Goal: Information Seeking & Learning: Understand process/instructions

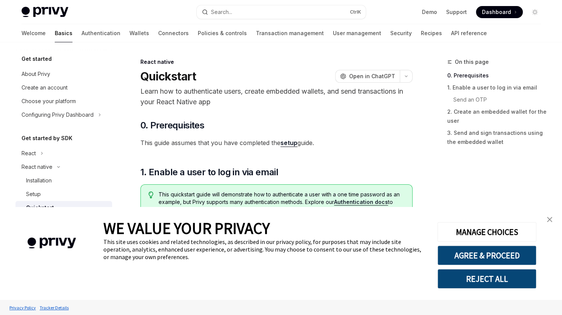
click at [548, 222] on img "close banner" at bounding box center [549, 219] width 5 height 5
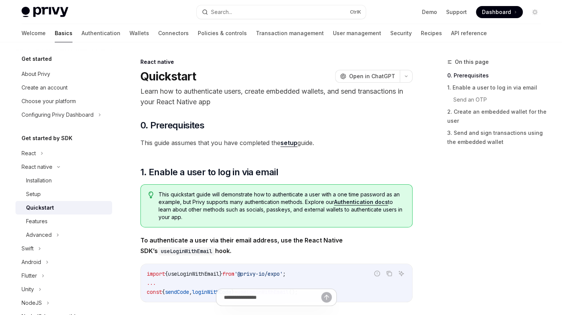
click at [44, 6] on div "Privy Docs home page Search... Ctrl K Demo Support Dashboard Dashboard Search..." at bounding box center [281, 12] width 519 height 24
click at [55, 14] on img at bounding box center [45, 12] width 47 height 11
click at [502, 14] on span "Dashboard" at bounding box center [496, 12] width 29 height 8
click at [67, 75] on div "About Privy" at bounding box center [65, 73] width 86 height 9
click at [49, 182] on div "Installation" at bounding box center [39, 180] width 26 height 9
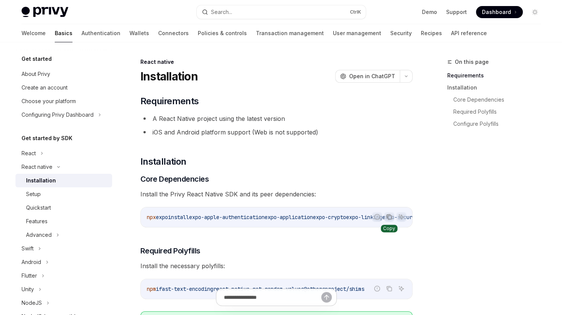
click at [388, 217] on icon "Copy the contents from the code block" at bounding box center [390, 218] width 4 height 4
drag, startPoint x: 236, startPoint y: 226, endPoint x: 259, endPoint y: 225, distance: 23.8
click at [278, 227] on div "npx expo install expo-apple-authentication expo-application expo-crypto expo-li…" at bounding box center [276, 217] width 271 height 20
click at [391, 220] on button "Copy the contents from the code block" at bounding box center [389, 217] width 10 height 10
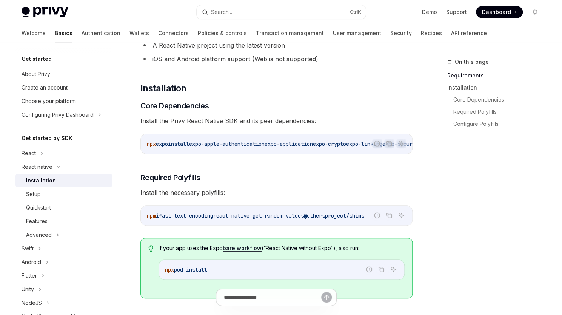
scroll to position [75, 0]
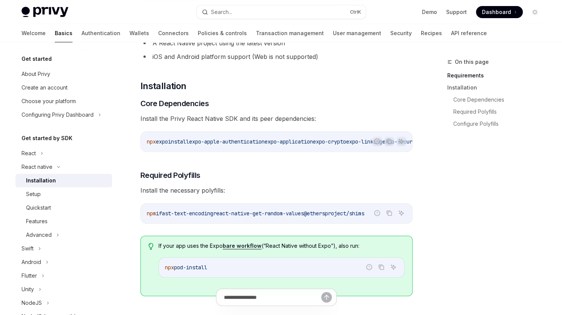
click at [337, 216] on span "@ethersproject/shims" at bounding box center [334, 213] width 60 height 7
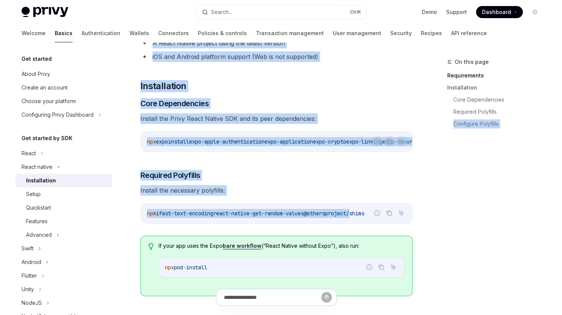
drag, startPoint x: 337, startPoint y: 216, endPoint x: 439, endPoint y: 216, distance: 101.2
click at [304, 223] on div "npm i fast-text-encoding react-native-get-random-values @ethersproject/shims" at bounding box center [276, 213] width 271 height 20
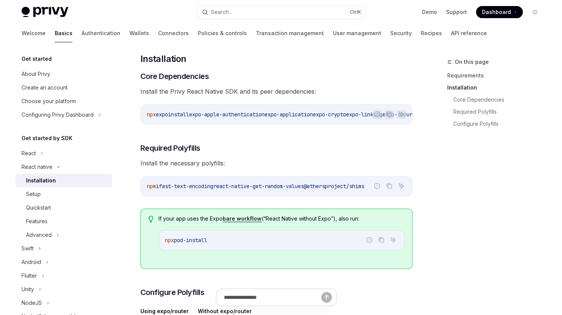
scroll to position [113, 0]
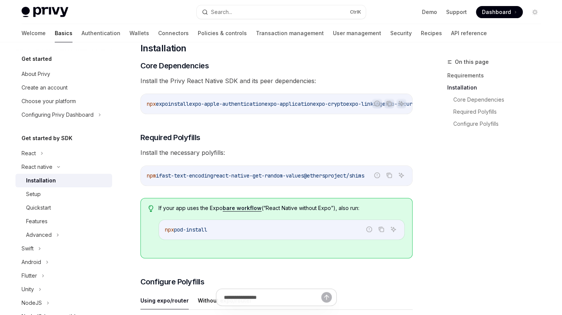
click at [150, 210] on icon "Tip" at bounding box center [150, 208] width 5 height 7
click at [388, 103] on icon "Copy the contents from the code block" at bounding box center [389, 103] width 6 height 6
click at [386, 178] on button "Copy the contents from the code block" at bounding box center [389, 175] width 10 height 10
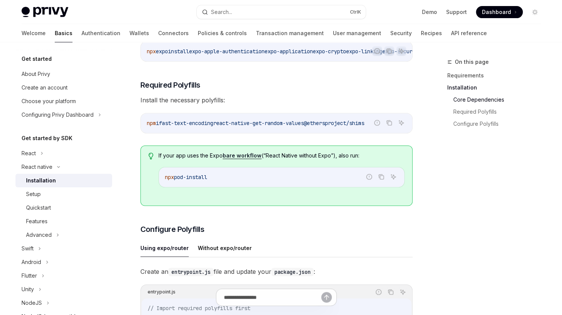
scroll to position [189, 0]
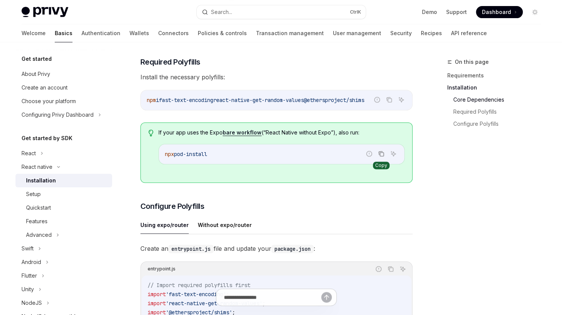
click at [384, 156] on icon "Copy the contents from the code block" at bounding box center [382, 154] width 4 height 4
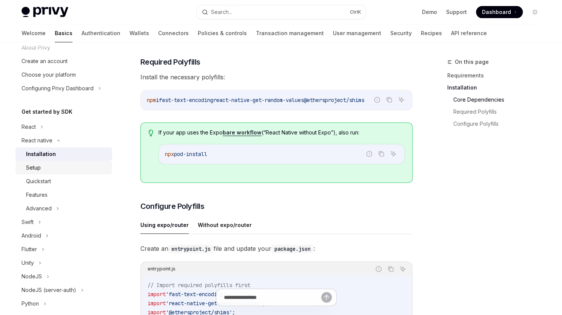
scroll to position [38, 0]
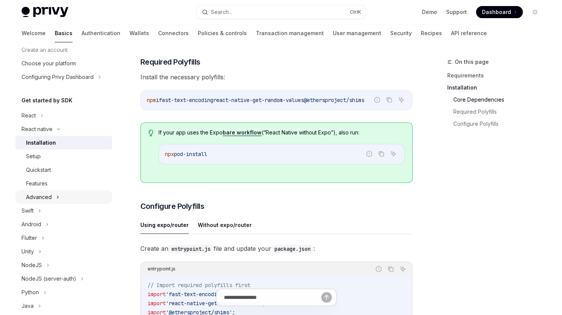
click at [47, 195] on div "Advanced" at bounding box center [39, 197] width 26 height 9
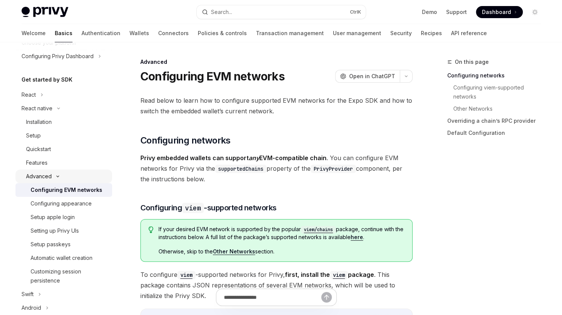
scroll to position [75, 0]
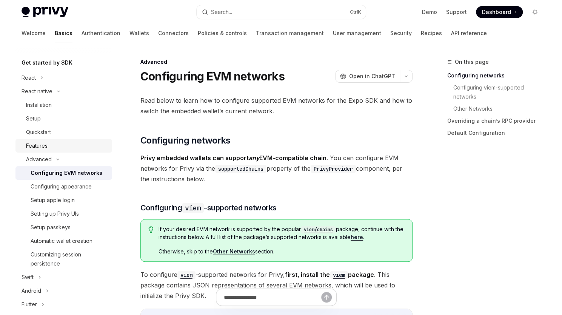
click at [48, 147] on div "Features" at bounding box center [67, 145] width 82 height 9
click at [50, 144] on div "Features" at bounding box center [67, 145] width 82 height 9
click at [57, 134] on div "Quickstart" at bounding box center [67, 132] width 82 height 9
click at [29, 120] on div "Setup" at bounding box center [33, 118] width 15 height 9
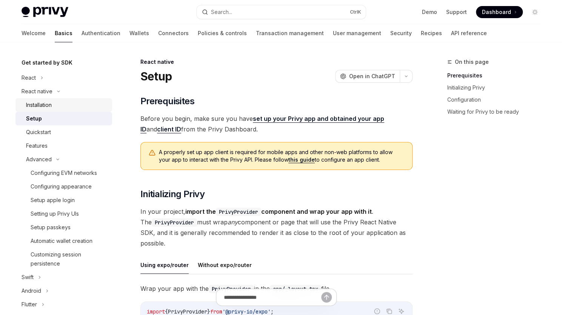
click at [51, 101] on div "Installation" at bounding box center [39, 104] width 26 height 9
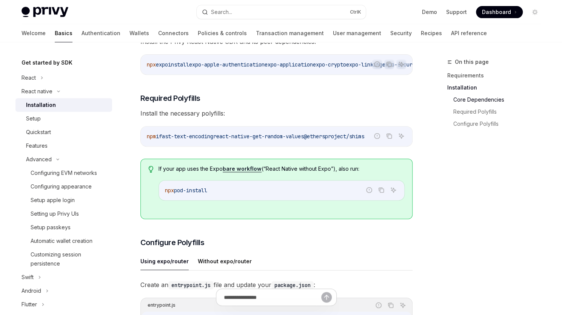
scroll to position [189, 0]
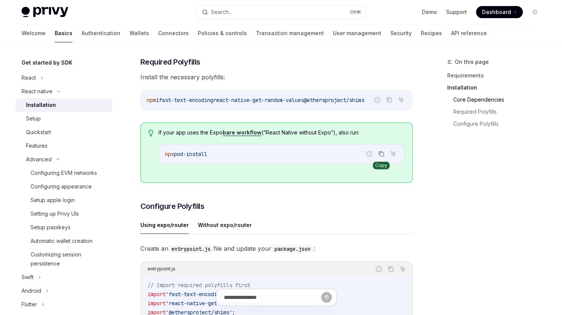
click at [378, 157] on button "Copy the contents from the code block" at bounding box center [381, 154] width 10 height 10
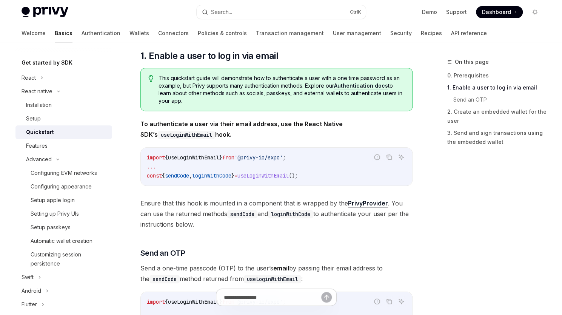
scroll to position [113, 0]
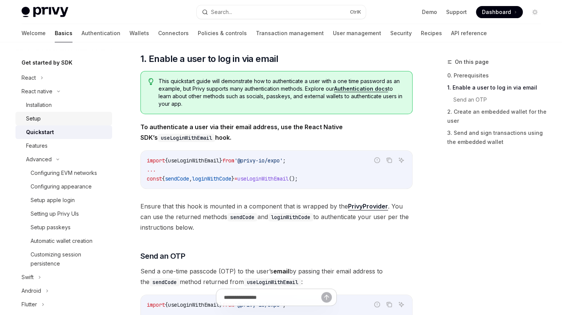
click at [42, 121] on div "Setup" at bounding box center [67, 118] width 82 height 9
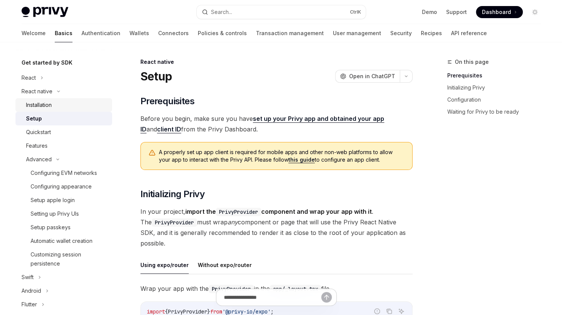
click at [46, 105] on div "Installation" at bounding box center [39, 104] width 26 height 9
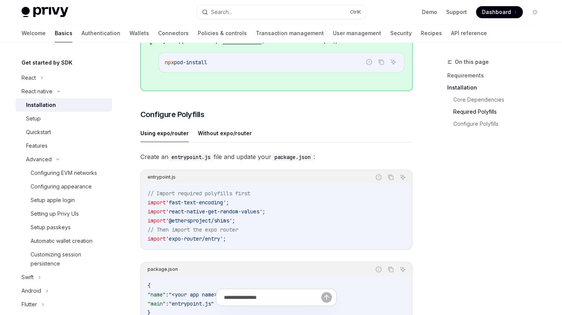
scroll to position [264, 0]
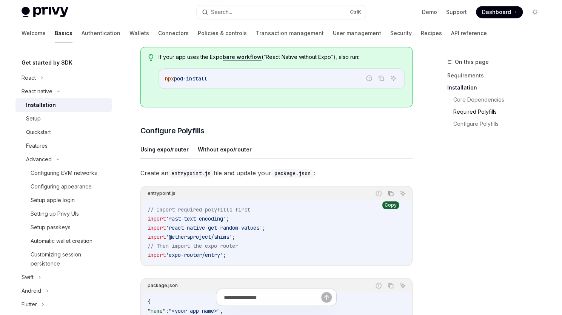
drag, startPoint x: 394, startPoint y: 193, endPoint x: 387, endPoint y: 192, distance: 7.0
click at [394, 193] on button "Copy the contents from the code block" at bounding box center [391, 193] width 10 height 10
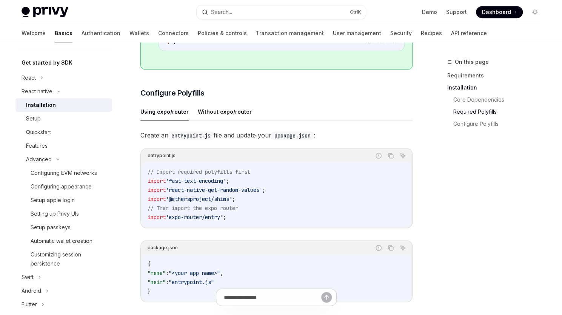
scroll to position [340, 0]
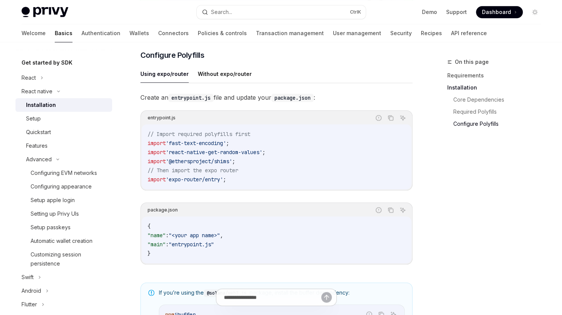
click at [549, 155] on div "Get started About Privy Create an account Choose your platform Configuring Priv…" at bounding box center [281, 130] width 556 height 855
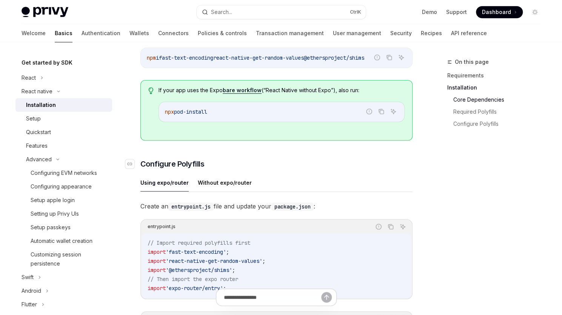
scroll to position [264, 0]
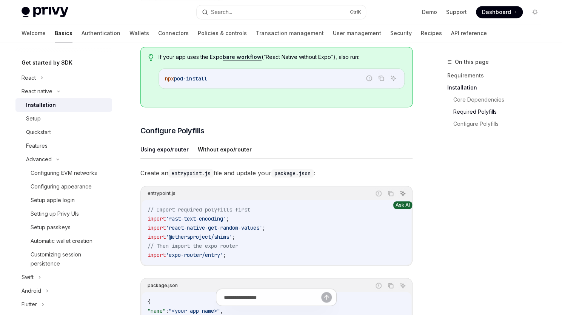
drag, startPoint x: 405, startPoint y: 196, endPoint x: 402, endPoint y: 197, distance: 3.8
click at [405, 196] on button "Ask AI" at bounding box center [403, 193] width 10 height 10
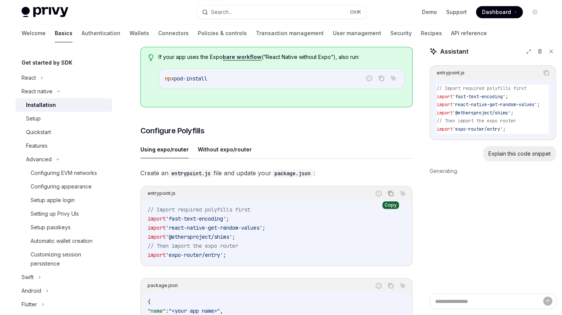
click at [390, 194] on icon "Copy the contents from the code block" at bounding box center [391, 193] width 6 height 6
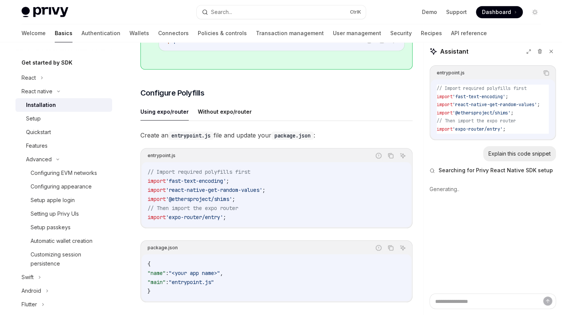
type textarea "*"
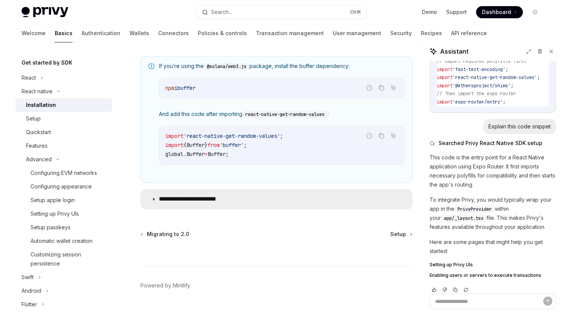
scroll to position [38, 0]
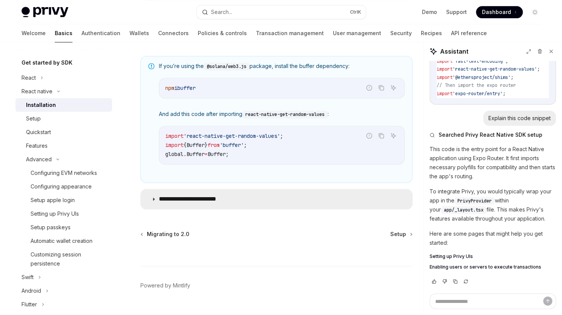
click at [152, 197] on icon at bounding box center [153, 199] width 5 height 5
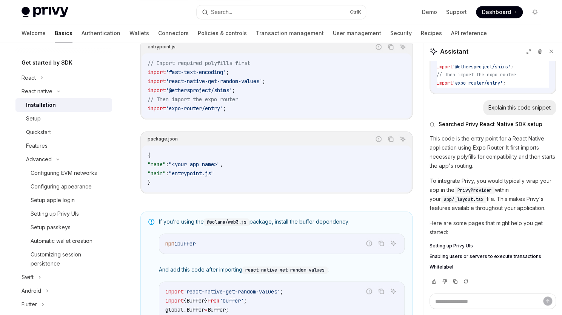
scroll to position [377, 0]
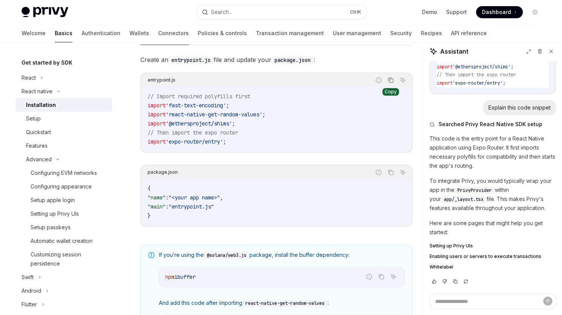
click at [391, 83] on icon "Copy the contents from the code block" at bounding box center [391, 80] width 6 height 6
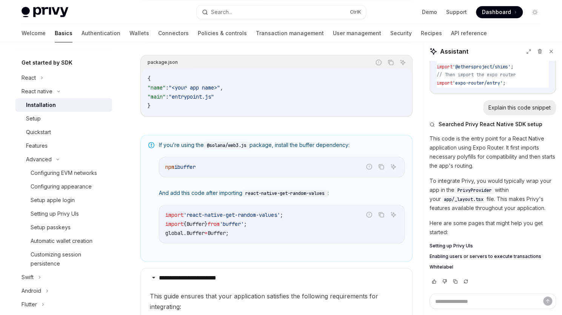
scroll to position [604, 0]
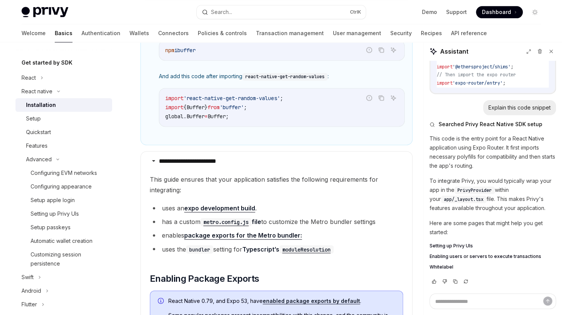
drag, startPoint x: 320, startPoint y: 246, endPoint x: 195, endPoint y: 253, distance: 125.1
click at [195, 253] on code "bundler" at bounding box center [199, 249] width 27 height 8
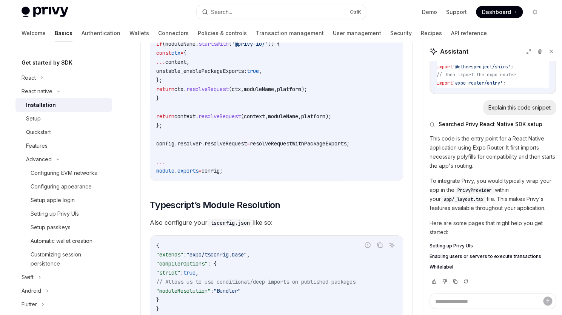
scroll to position [1283, 0]
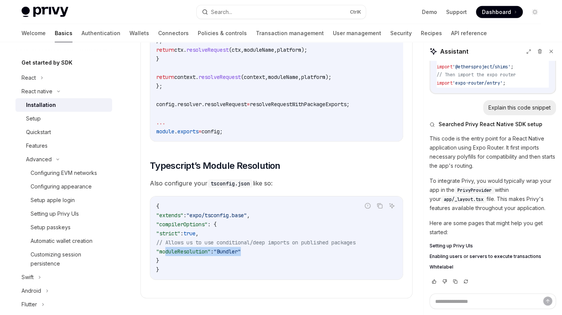
drag, startPoint x: 195, startPoint y: 252, endPoint x: 264, endPoint y: 252, distance: 69.1
click at [264, 252] on code "{ "extends" : "expo/tsconfig.base" , "compilerOptions" : { "strict" : true , //…" at bounding box center [276, 238] width 240 height 72
click at [166, 250] on span ""moduleResolution"" at bounding box center [183, 251] width 54 height 7
drag, startPoint x: 164, startPoint y: 254, endPoint x: 272, endPoint y: 255, distance: 108.0
click at [272, 255] on code "{ "extends" : "expo/tsconfig.base" , "compilerOptions" : { "strict" : true , //…" at bounding box center [276, 238] width 240 height 72
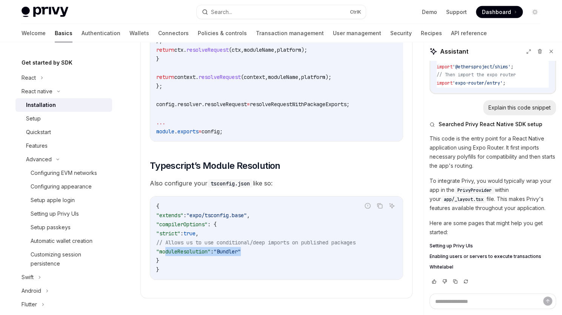
copy span ""moduleResolution" : "Bundler""
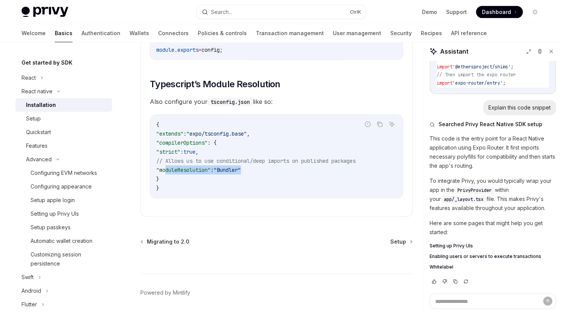
scroll to position [1390, 0]
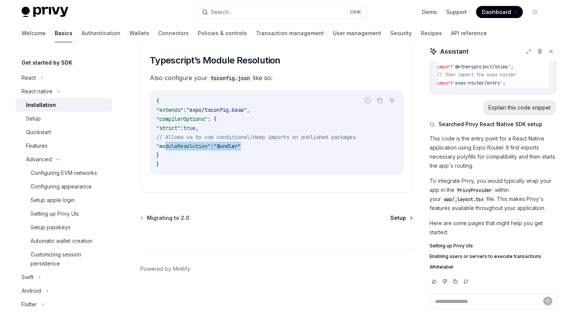
click at [392, 220] on span "Setup" at bounding box center [398, 218] width 16 height 8
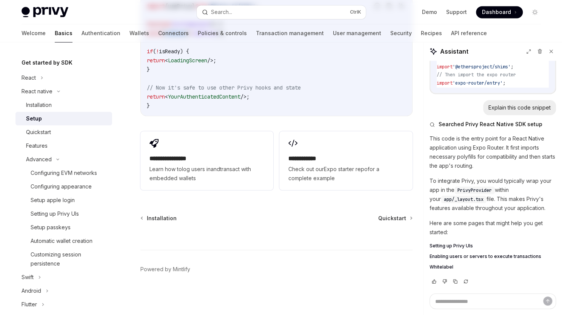
type textarea "*"
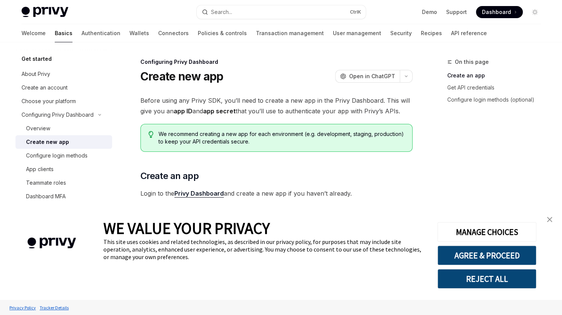
scroll to position [75, 0]
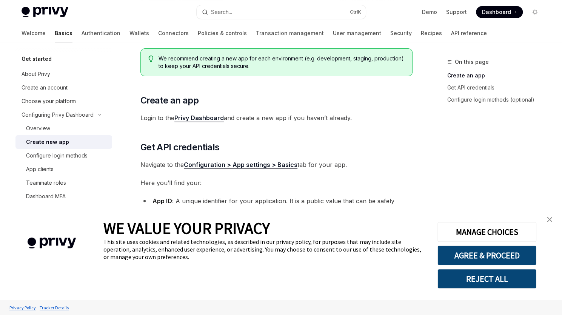
click at [200, 120] on link "Privy Dashboard" at bounding box center [198, 118] width 49 height 8
